Goal: Find specific page/section: Find specific page/section

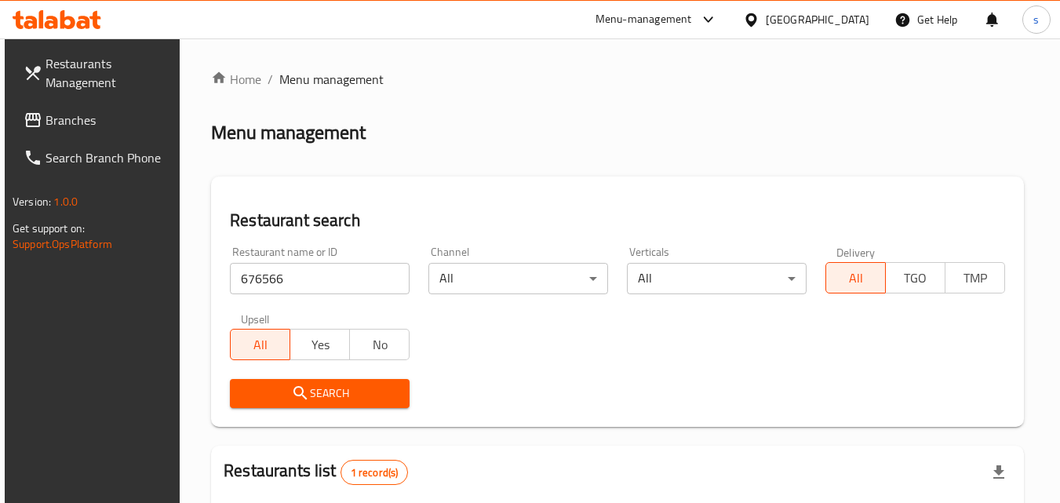
scroll to position [197, 0]
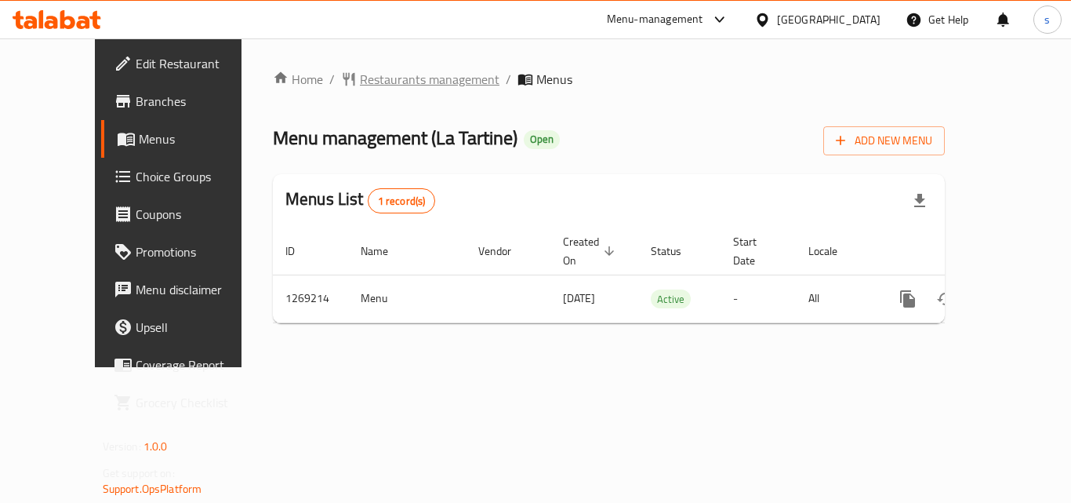
click at [394, 84] on span "Restaurants management" at bounding box center [430, 79] width 140 height 19
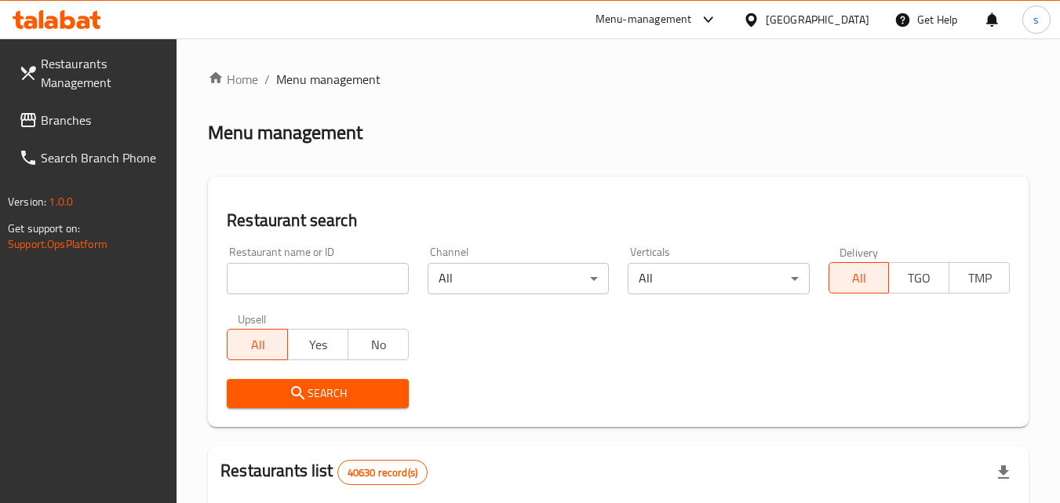
click at [238, 289] on input "search" at bounding box center [317, 278] width 181 height 31
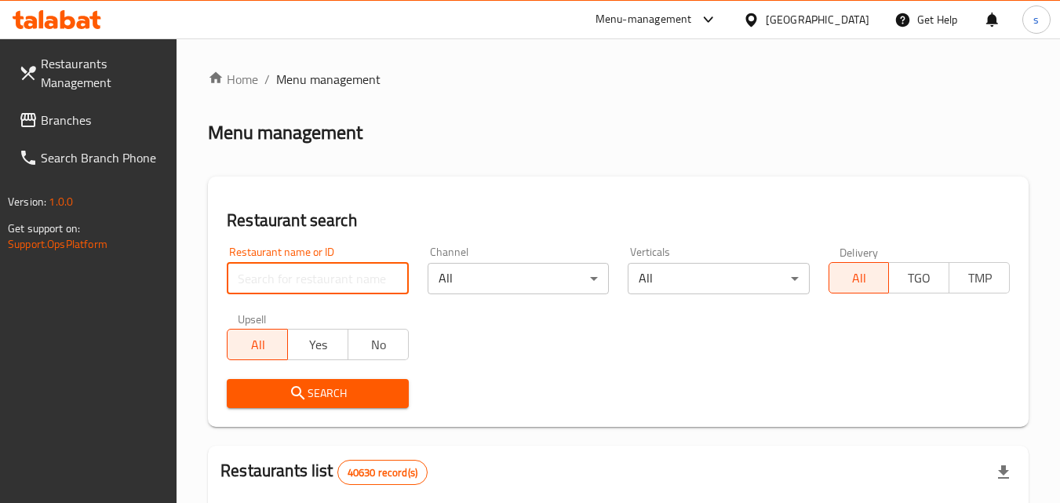
paste input "688513"
type input "688513"
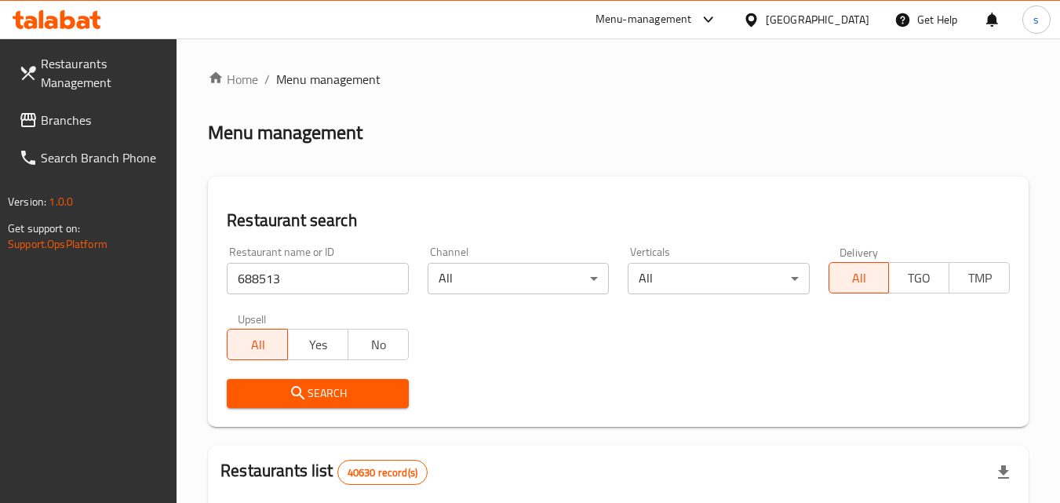
click at [290, 395] on icon "submit" at bounding box center [298, 393] width 19 height 19
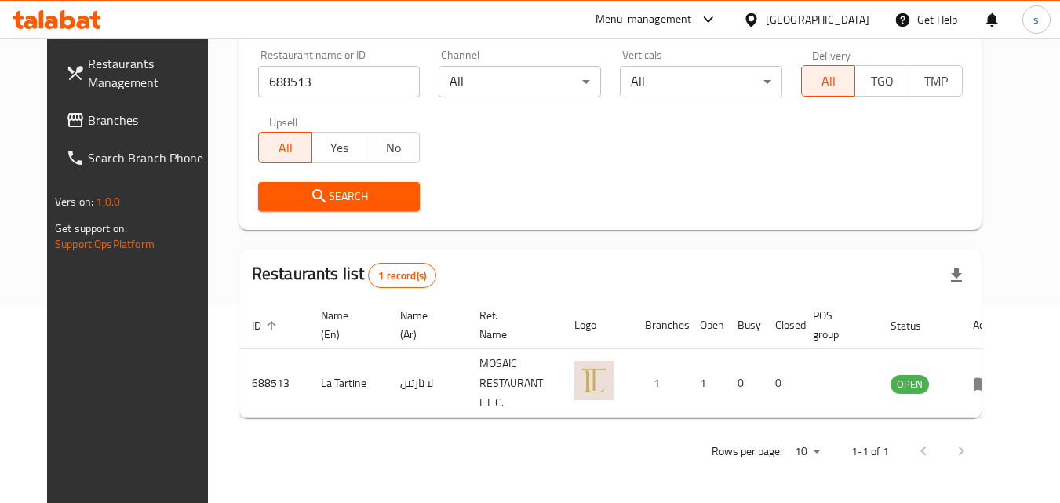
scroll to position [197, 0]
